Goal: Task Accomplishment & Management: Use online tool/utility

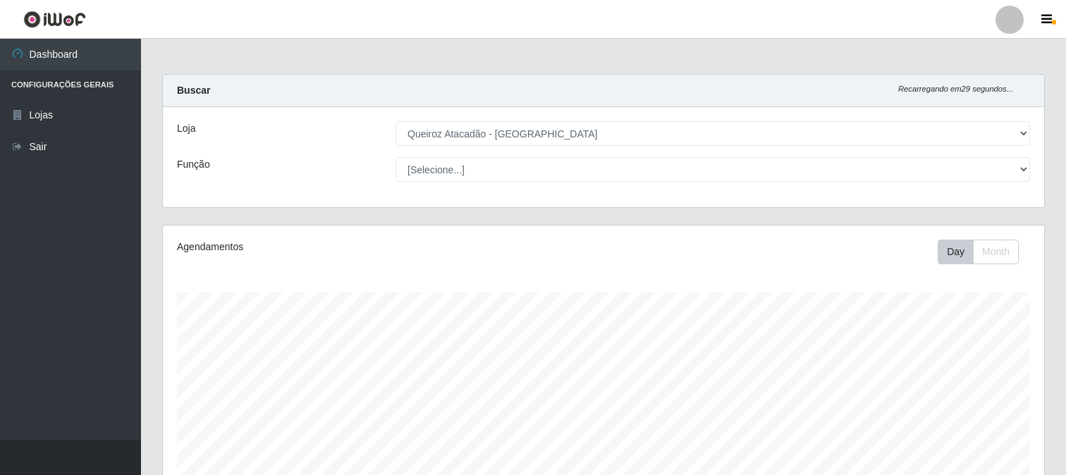
select select "464"
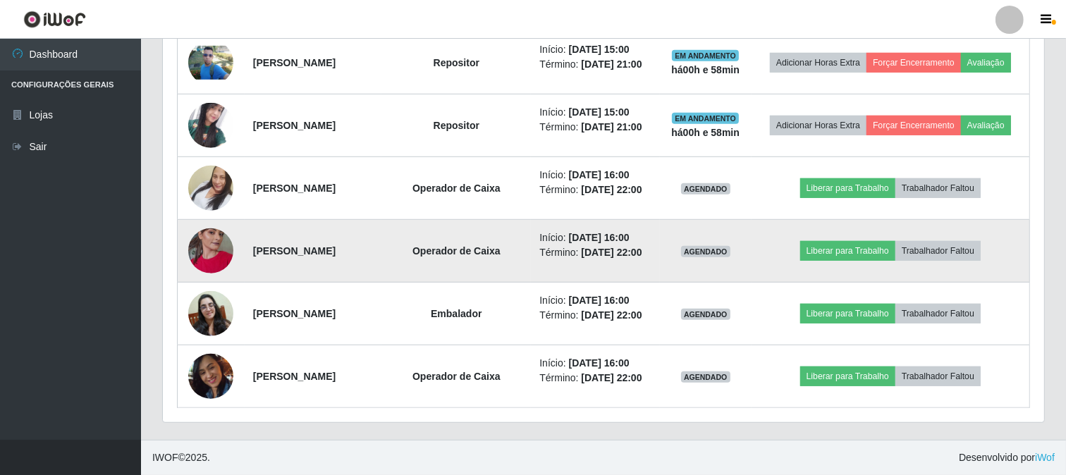
scroll to position [792, 0]
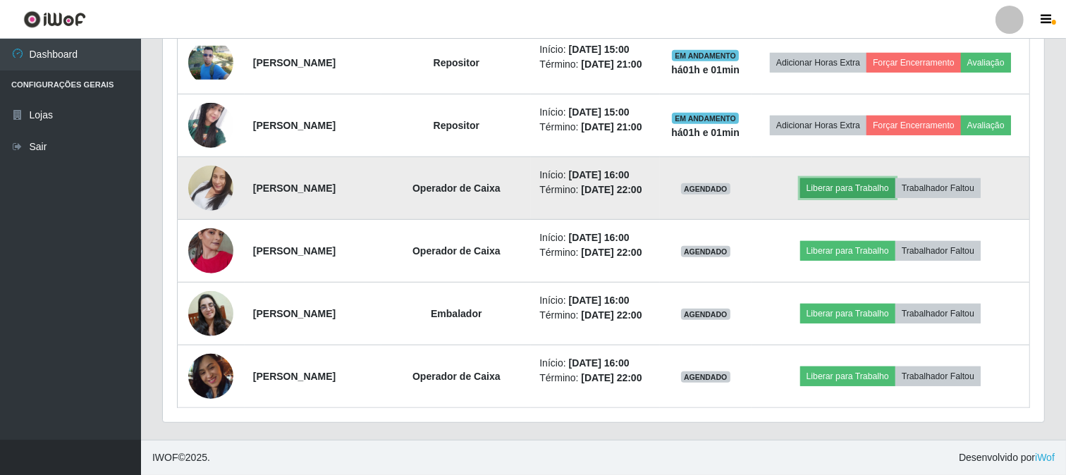
click at [884, 198] on button "Liberar para Trabalho" at bounding box center [847, 188] width 95 height 20
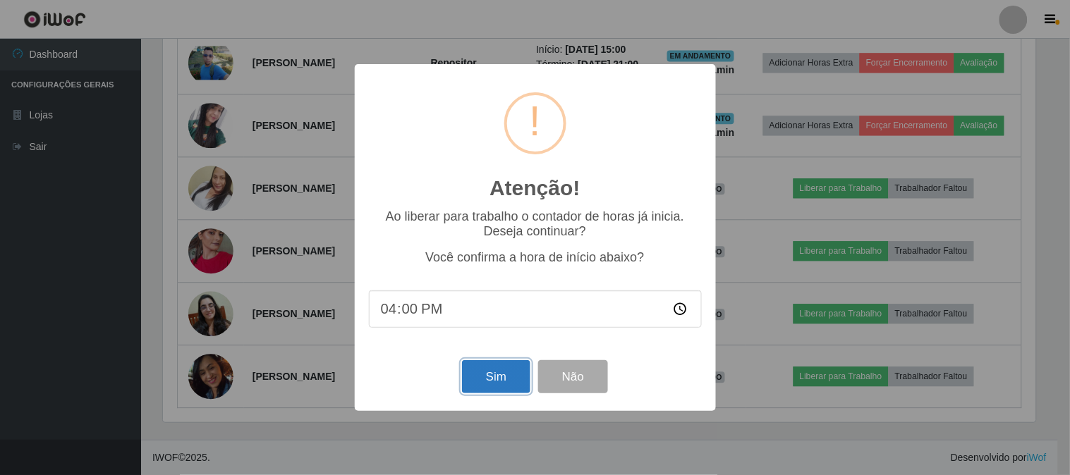
click at [475, 389] on button "Sim" at bounding box center [496, 376] width 68 height 33
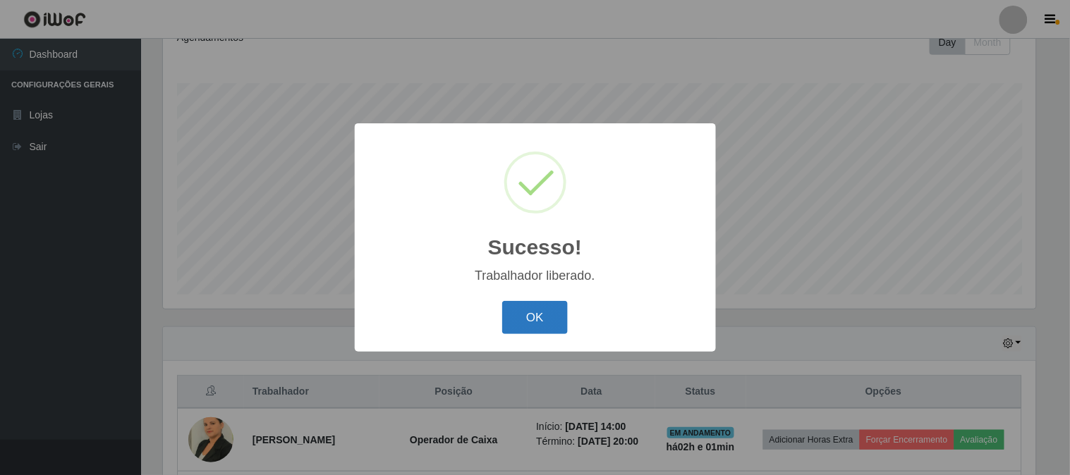
click at [553, 328] on button "OK" at bounding box center [535, 317] width 66 height 33
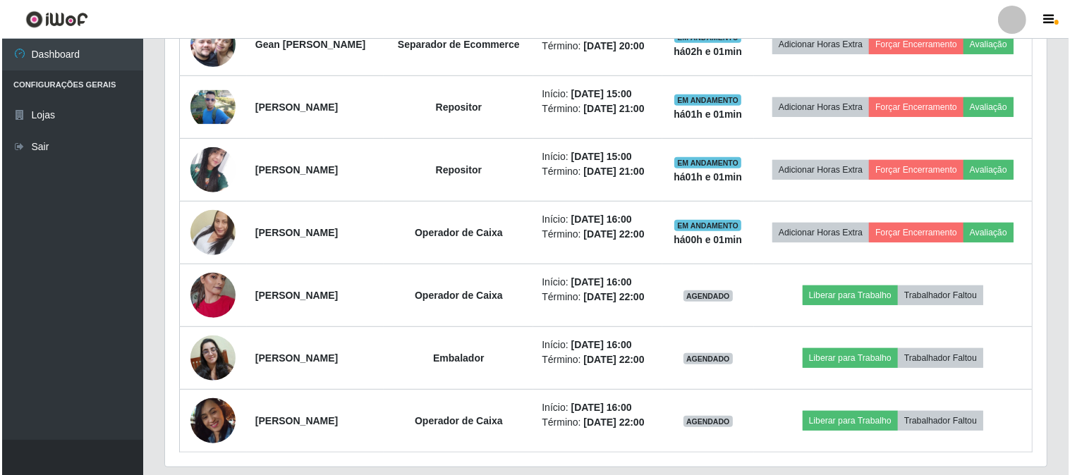
scroll to position [758, 0]
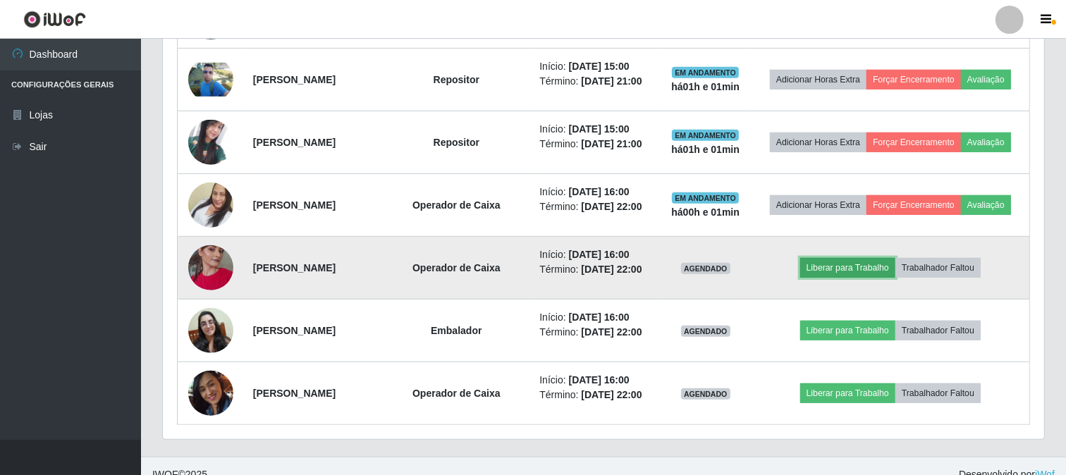
click at [855, 278] on button "Liberar para Trabalho" at bounding box center [847, 268] width 95 height 20
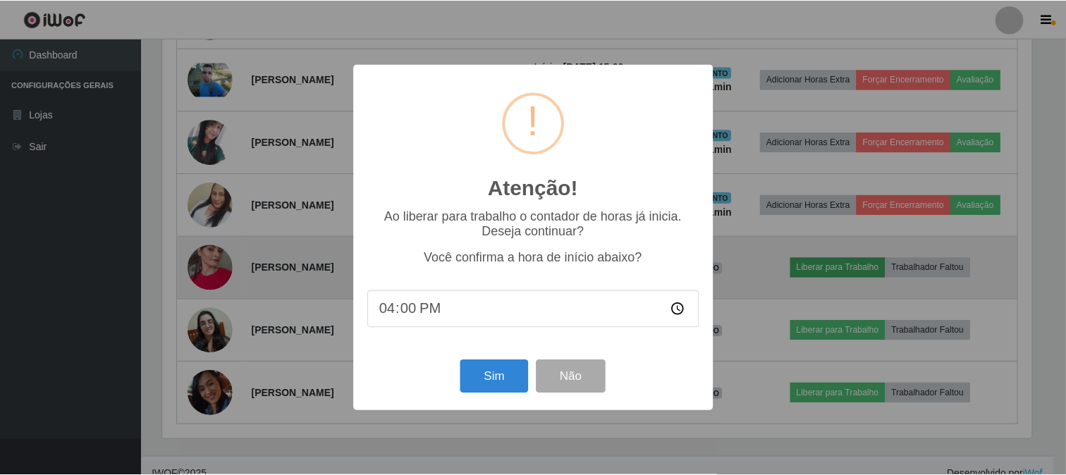
scroll to position [292, 872]
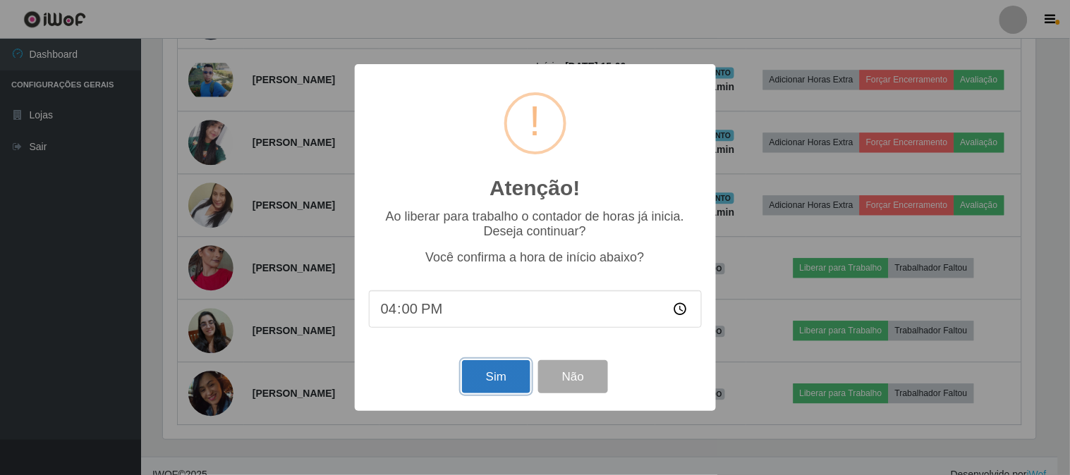
click at [502, 386] on button "Sim" at bounding box center [496, 376] width 68 height 33
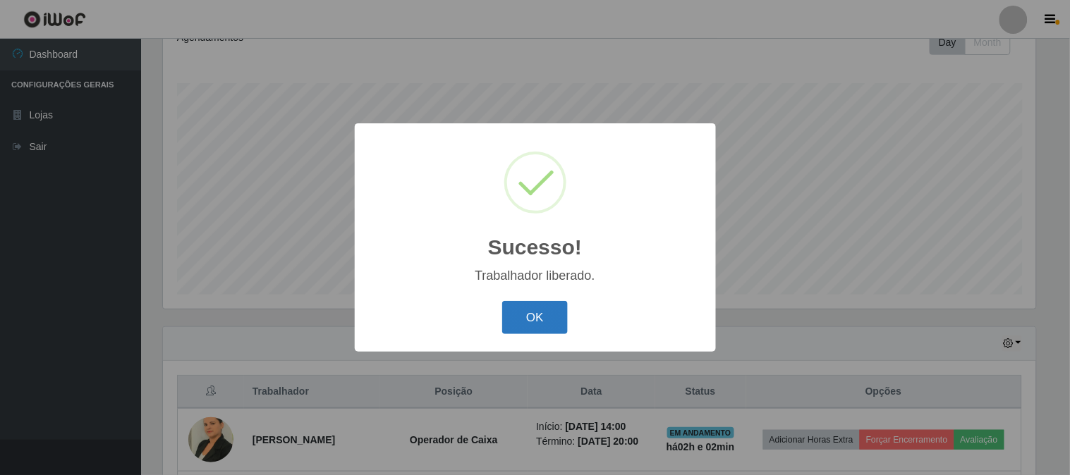
click at [508, 329] on button "OK" at bounding box center [535, 317] width 66 height 33
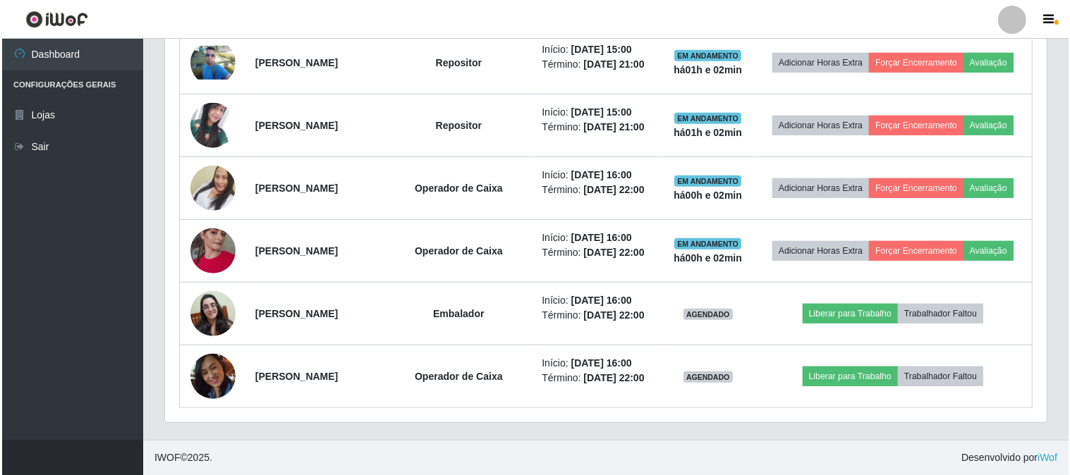
scroll to position [870, 0]
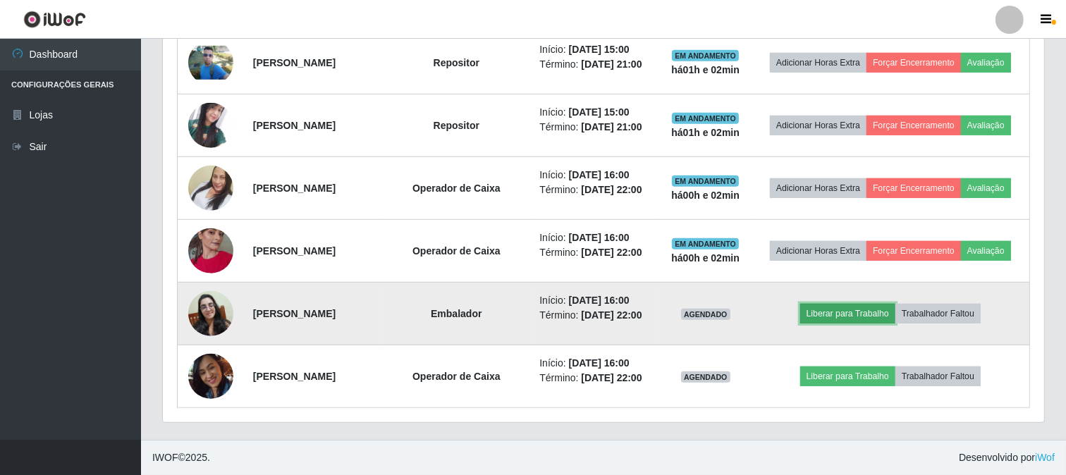
click at [836, 304] on button "Liberar para Trabalho" at bounding box center [847, 314] width 95 height 20
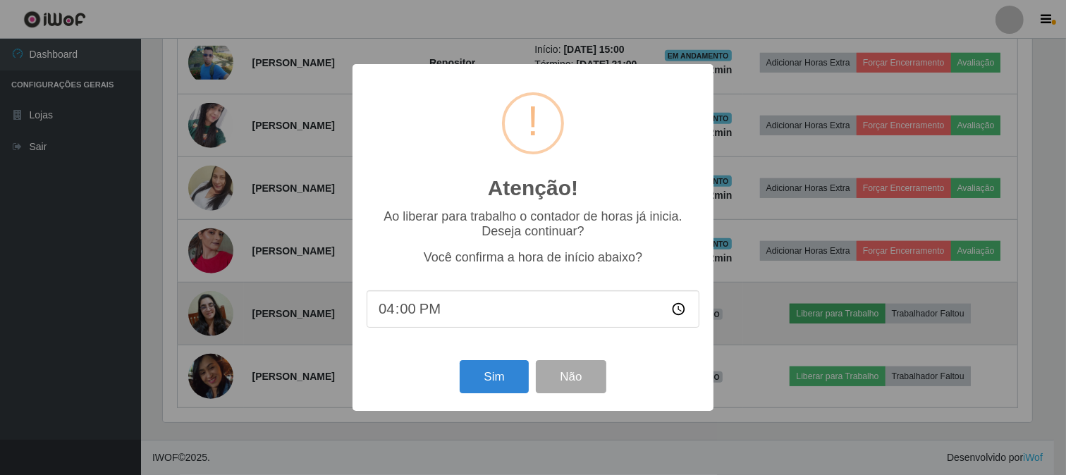
scroll to position [292, 872]
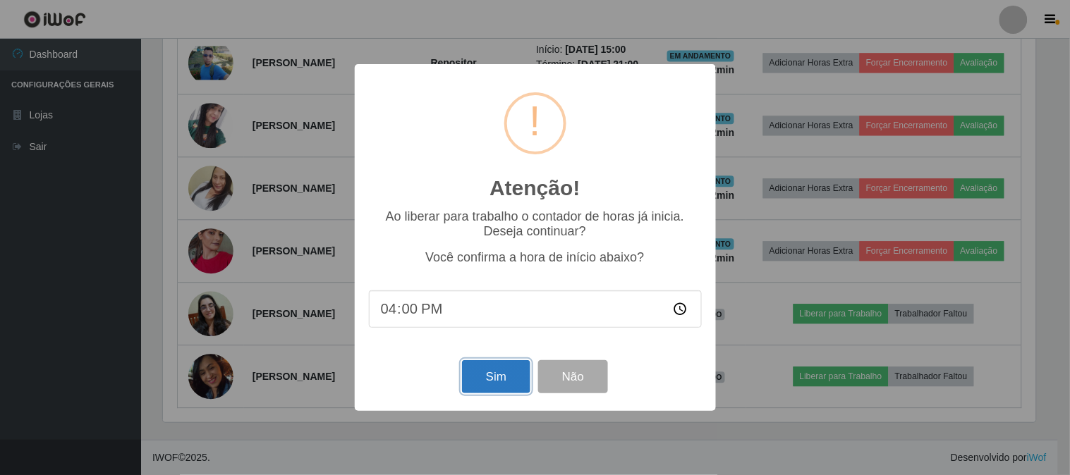
click at [502, 379] on button "Sim" at bounding box center [496, 376] width 68 height 33
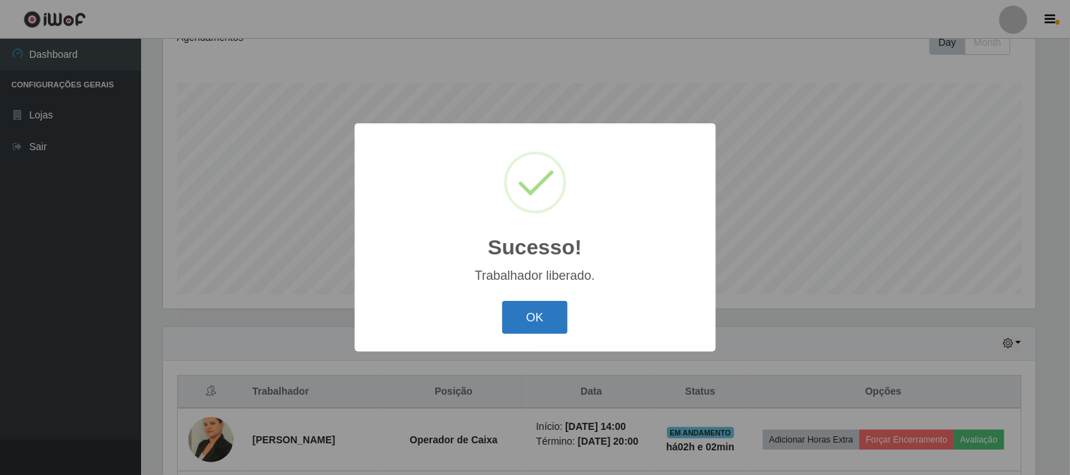
click at [515, 328] on button "OK" at bounding box center [535, 317] width 66 height 33
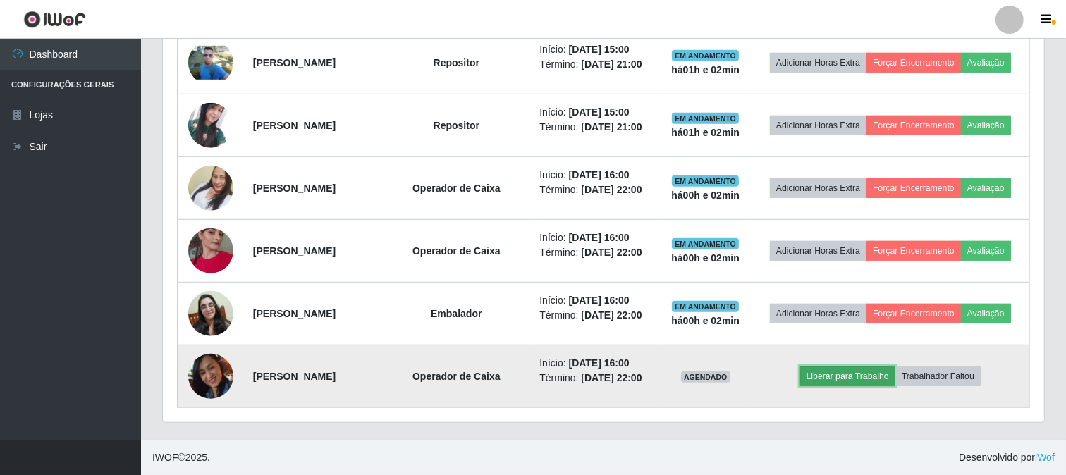
click at [881, 368] on button "Liberar para Trabalho" at bounding box center [847, 377] width 95 height 20
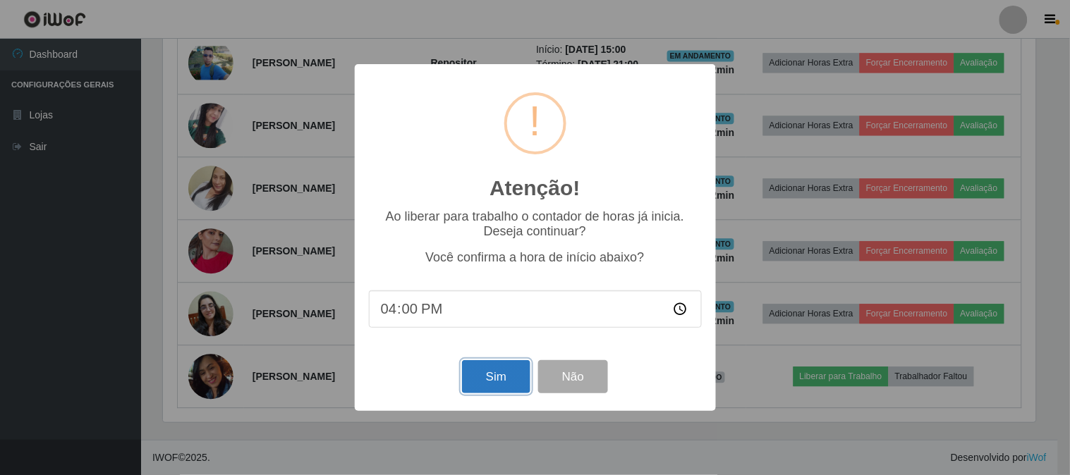
click at [513, 376] on button "Sim" at bounding box center [496, 376] width 68 height 33
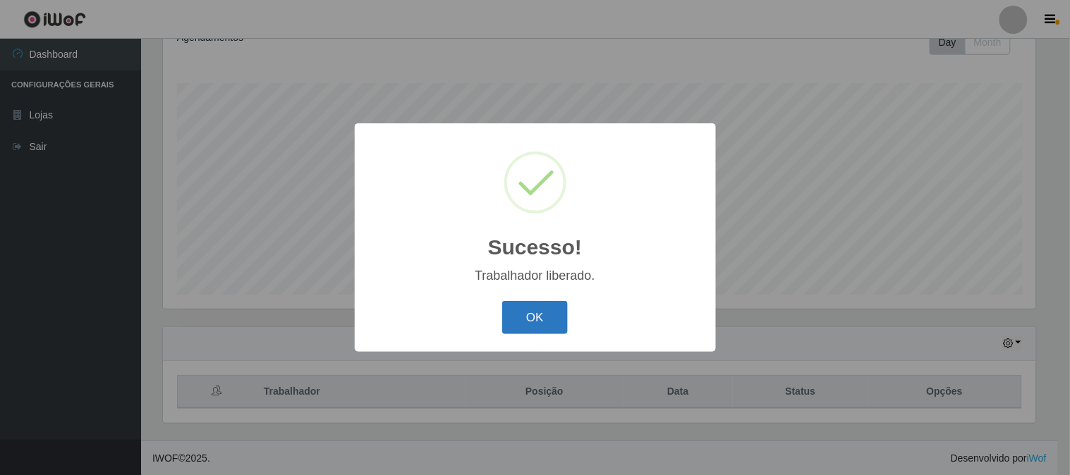
click at [552, 322] on button "OK" at bounding box center [535, 317] width 66 height 33
